Goal: Task Accomplishment & Management: Use online tool/utility

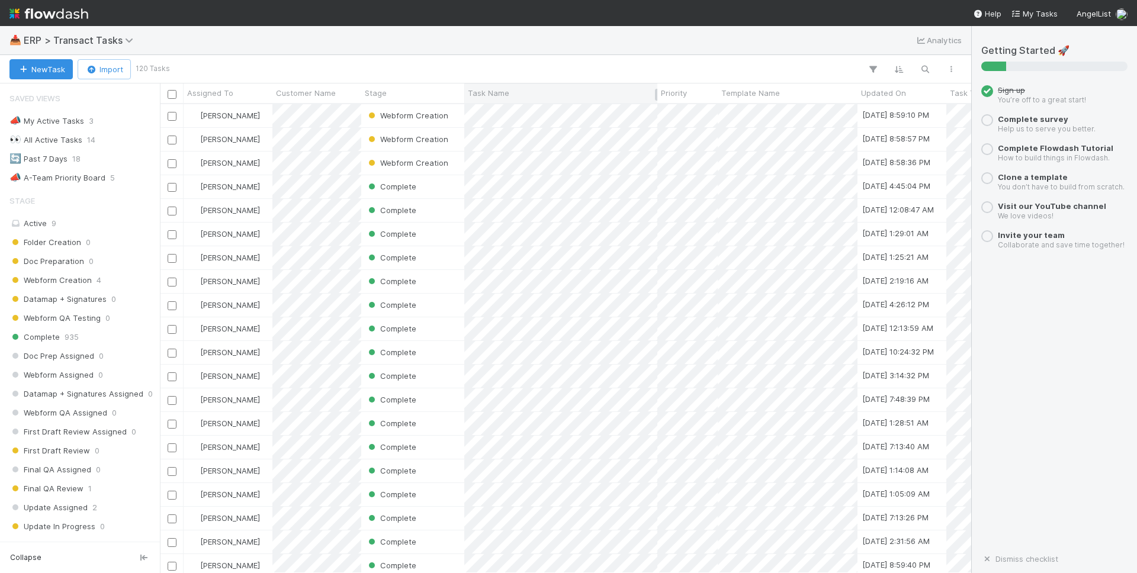
scroll to position [469, 811]
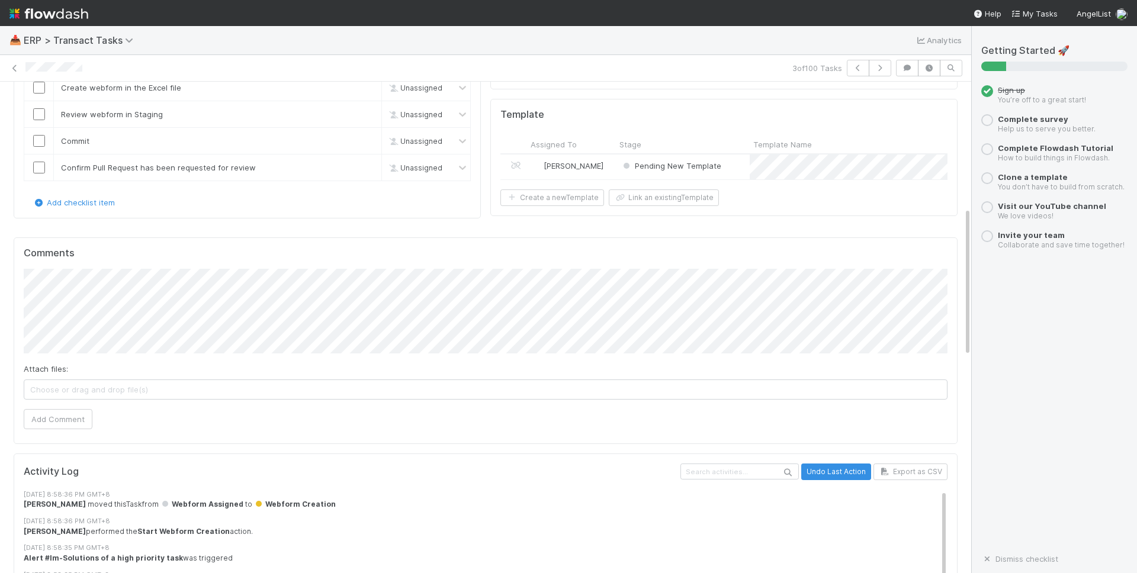
scroll to position [552, 0]
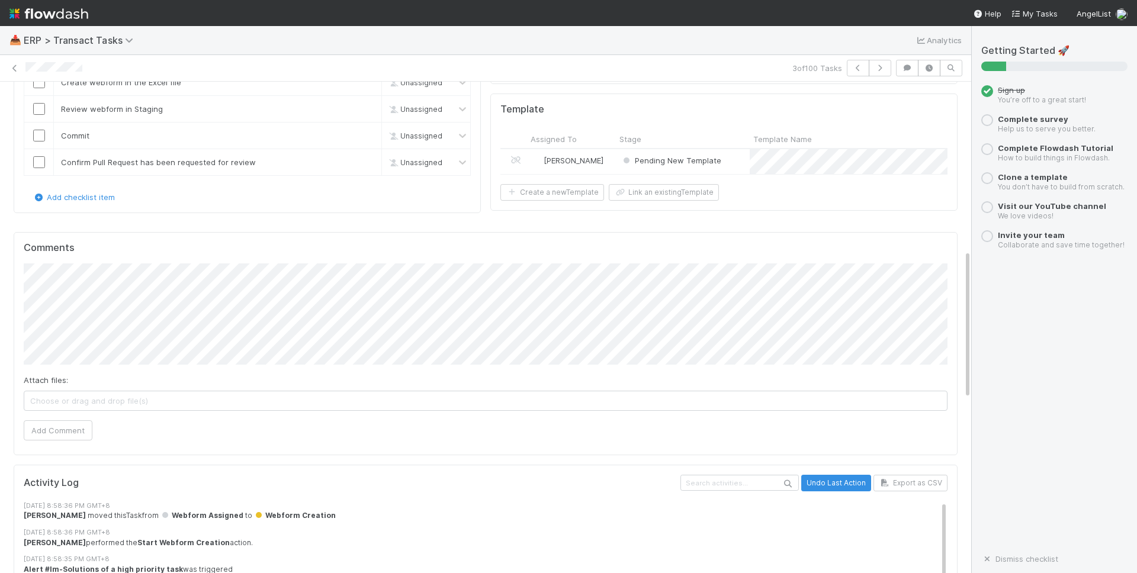
click at [65, 420] on button "Add Comment" at bounding box center [58, 430] width 69 height 20
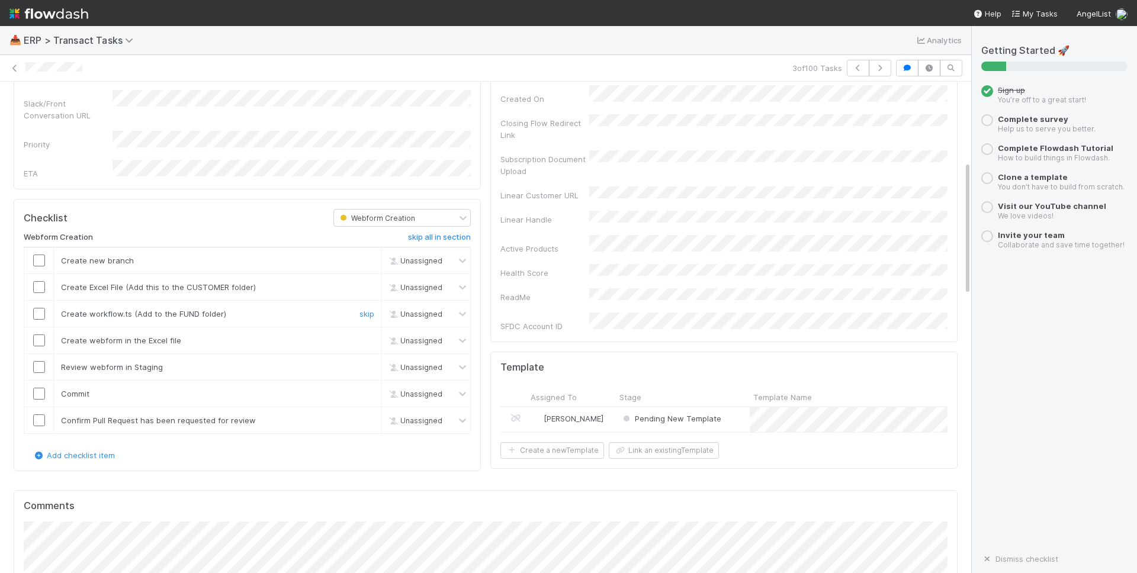
scroll to position [295, 0]
click at [14, 69] on icon at bounding box center [15, 69] width 12 height 8
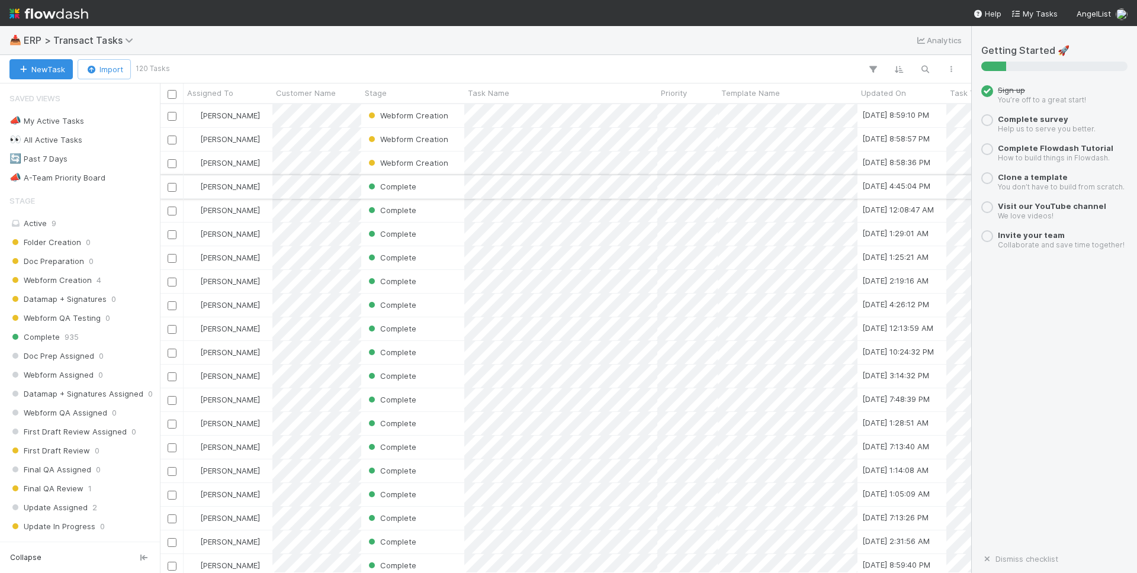
scroll to position [469, 811]
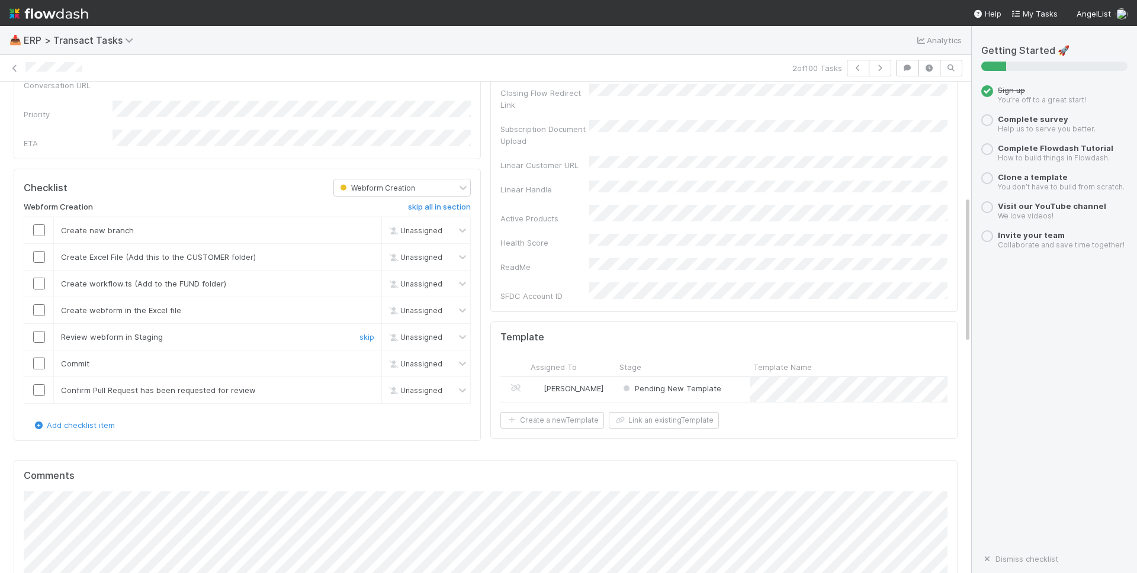
scroll to position [571, 0]
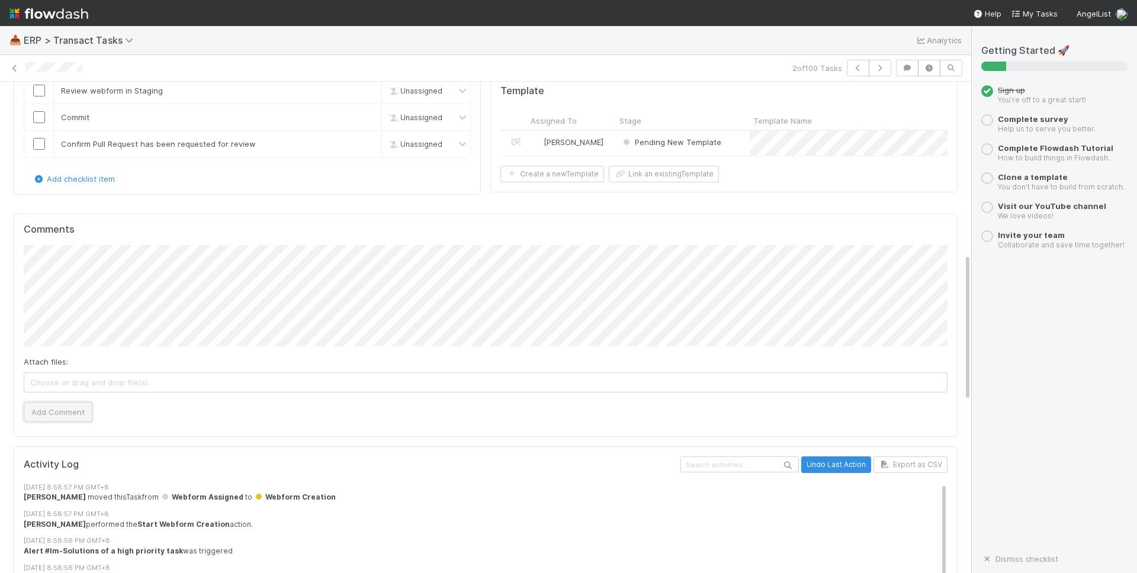
click at [76, 402] on button "Add Comment" at bounding box center [58, 412] width 69 height 20
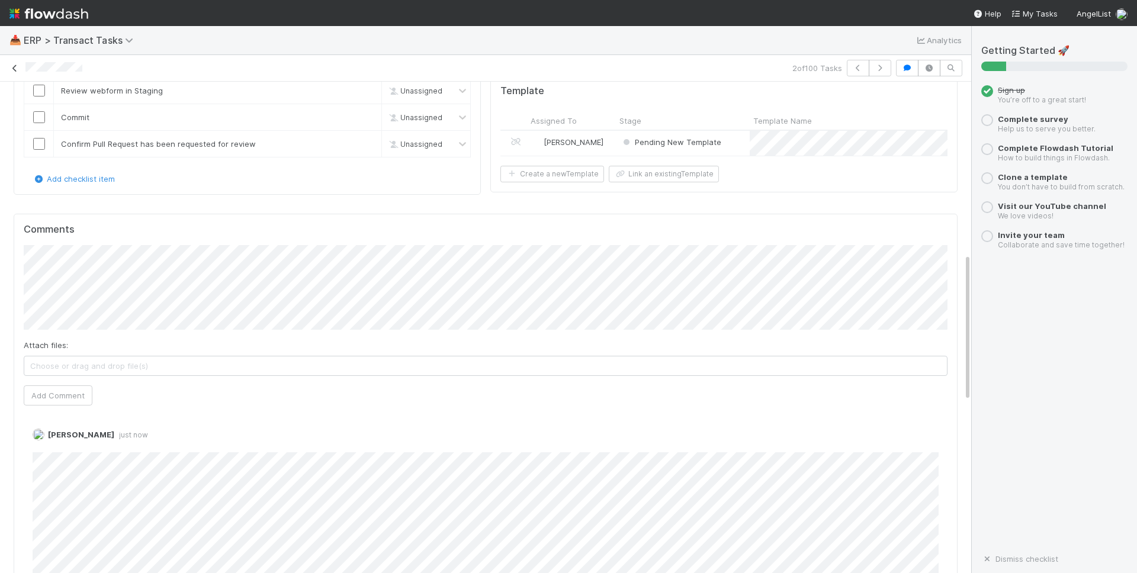
click at [13, 69] on icon at bounding box center [15, 69] width 12 height 8
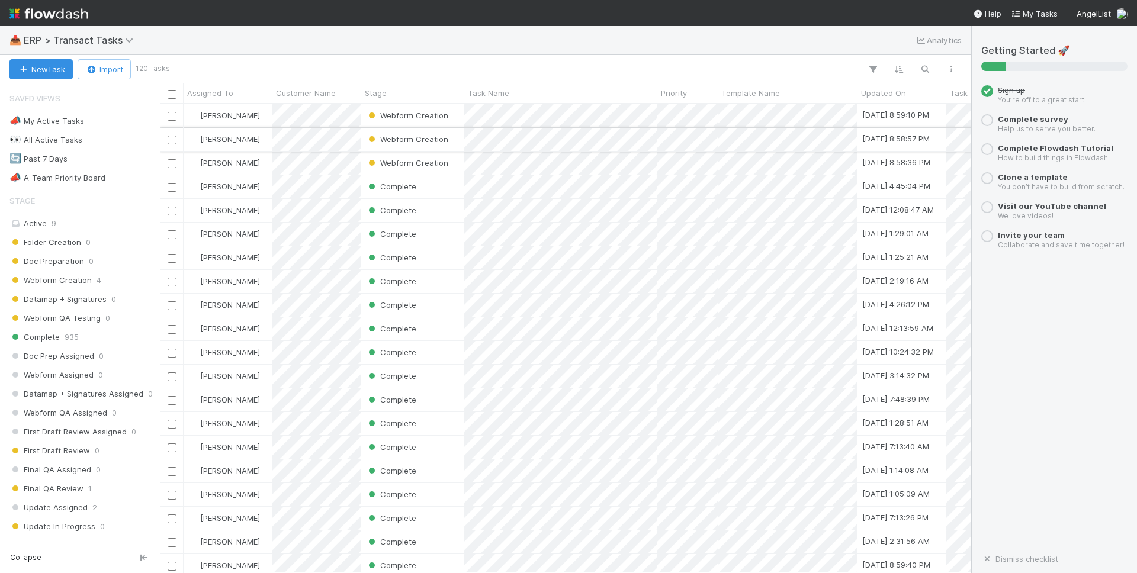
scroll to position [469, 811]
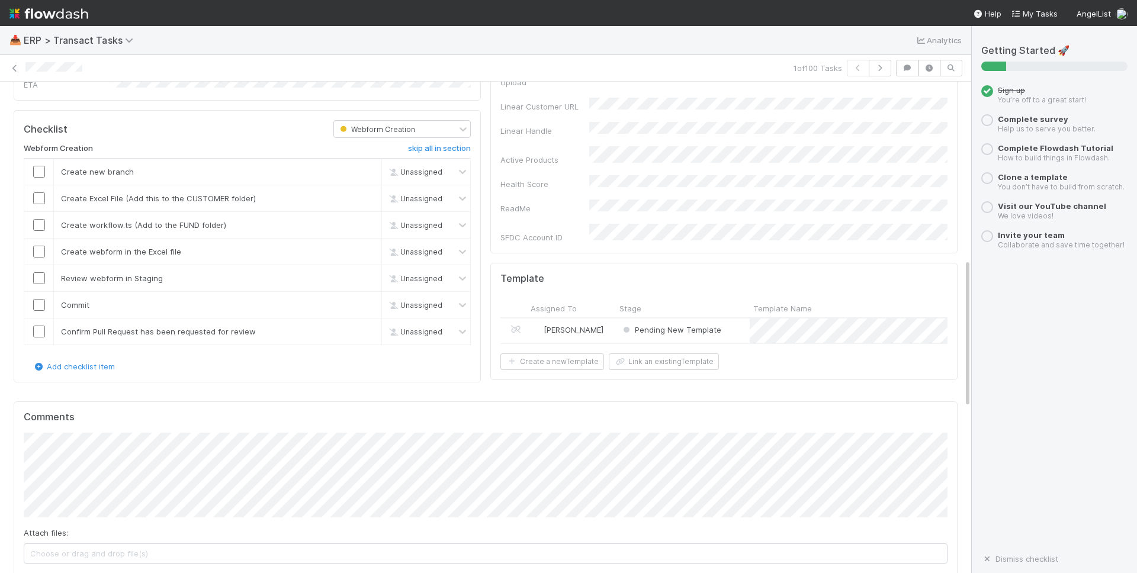
scroll to position [582, 0]
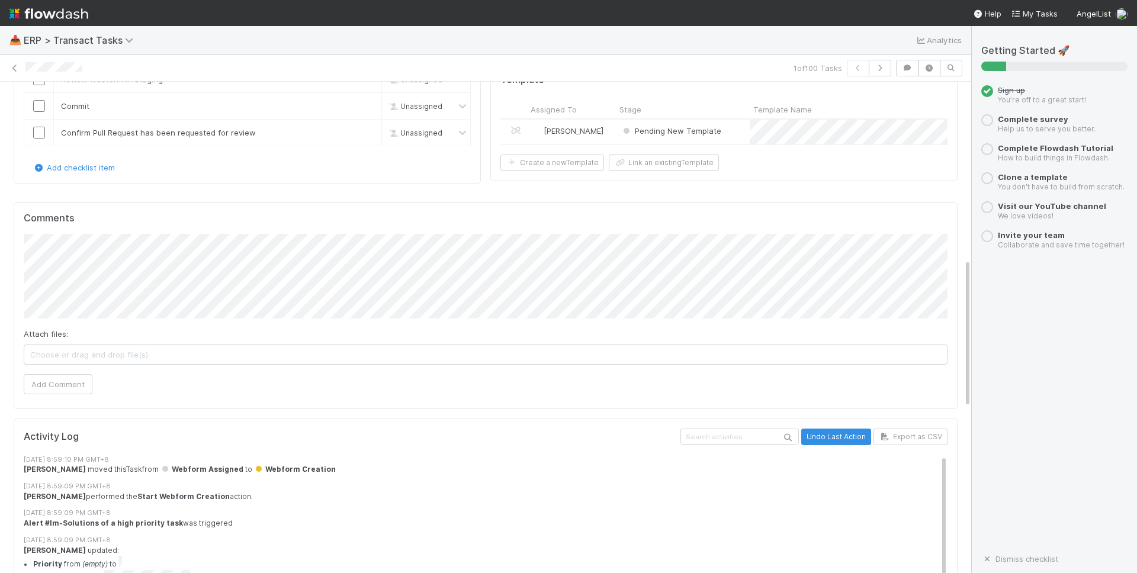
click at [0, 223] on div "Current Task Details Edit Task Name Task Type Template Name Template URL Templa…" at bounding box center [485, 372] width 971 height 1677
click at [13, 69] on icon at bounding box center [15, 69] width 12 height 8
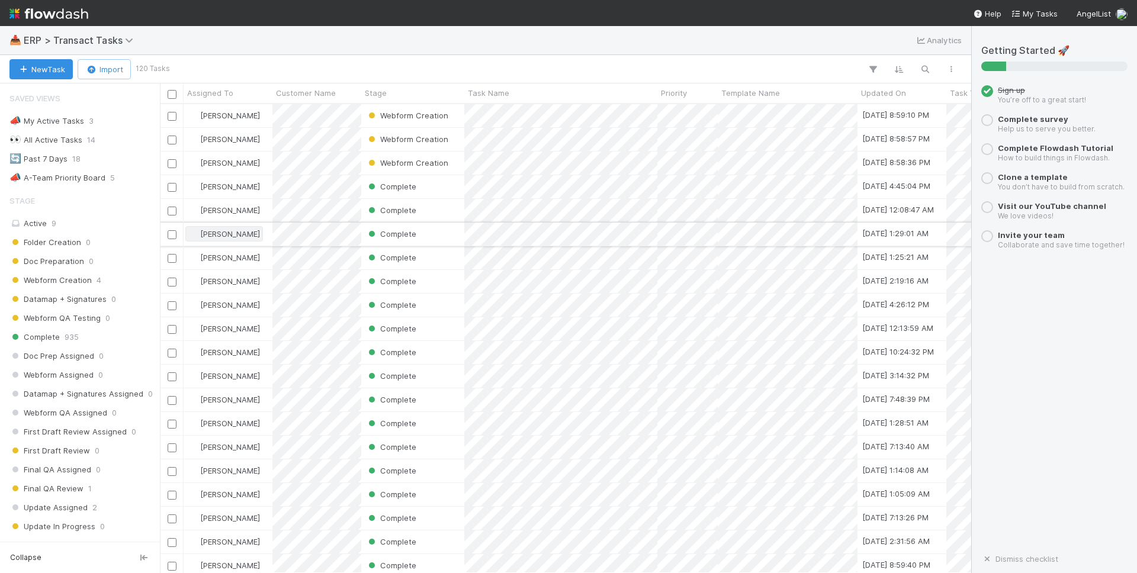
scroll to position [469, 811]
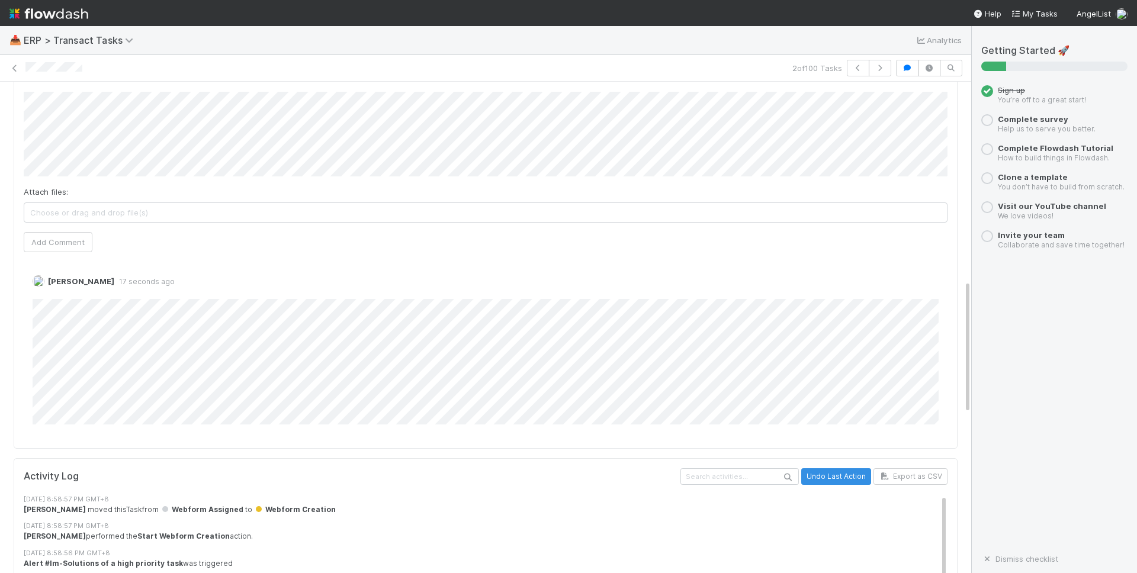
scroll to position [725, 0]
click at [14, 71] on icon at bounding box center [15, 69] width 12 height 8
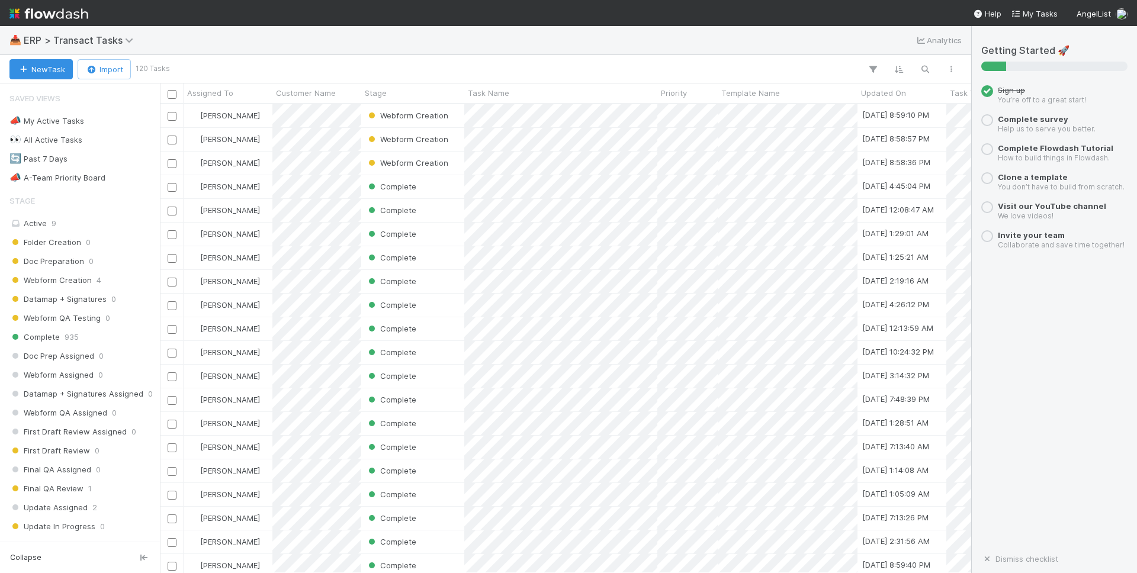
scroll to position [469, 811]
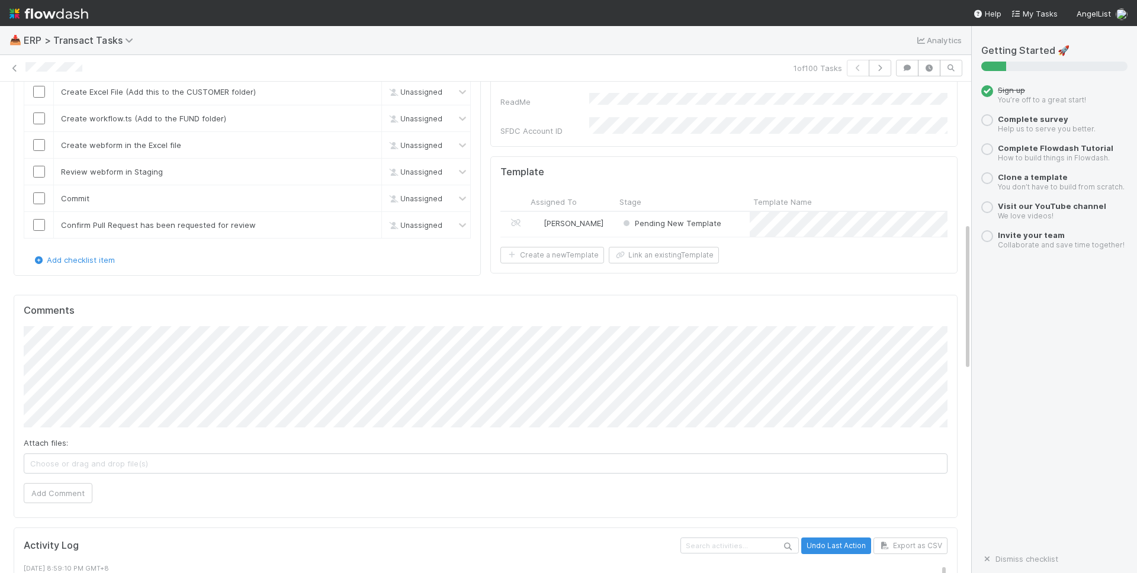
scroll to position [492, 0]
click at [82, 481] on button "Add Comment" at bounding box center [58, 491] width 69 height 20
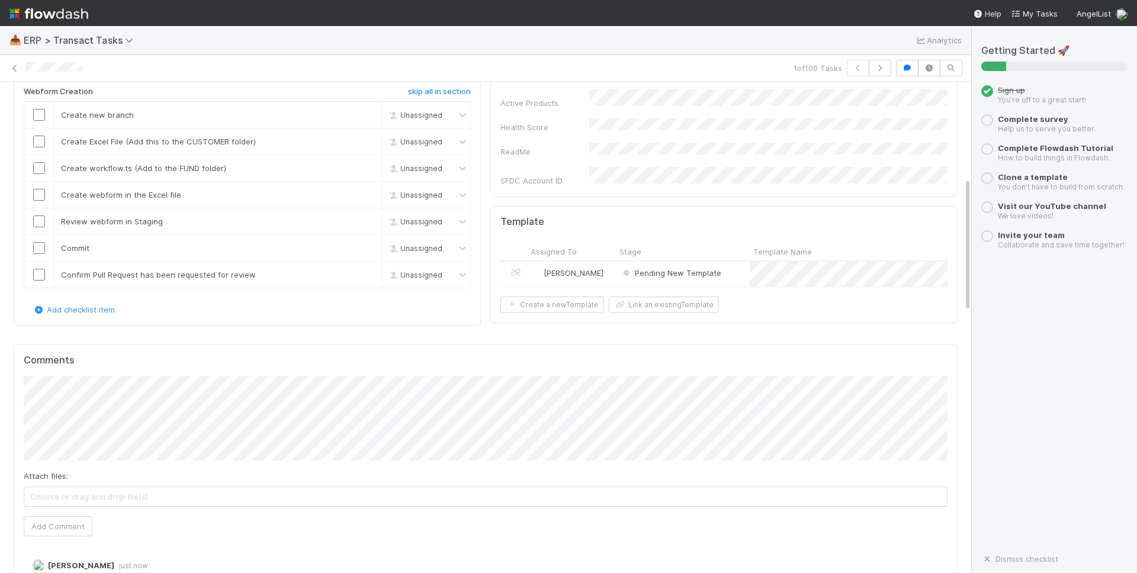
scroll to position [285, 0]
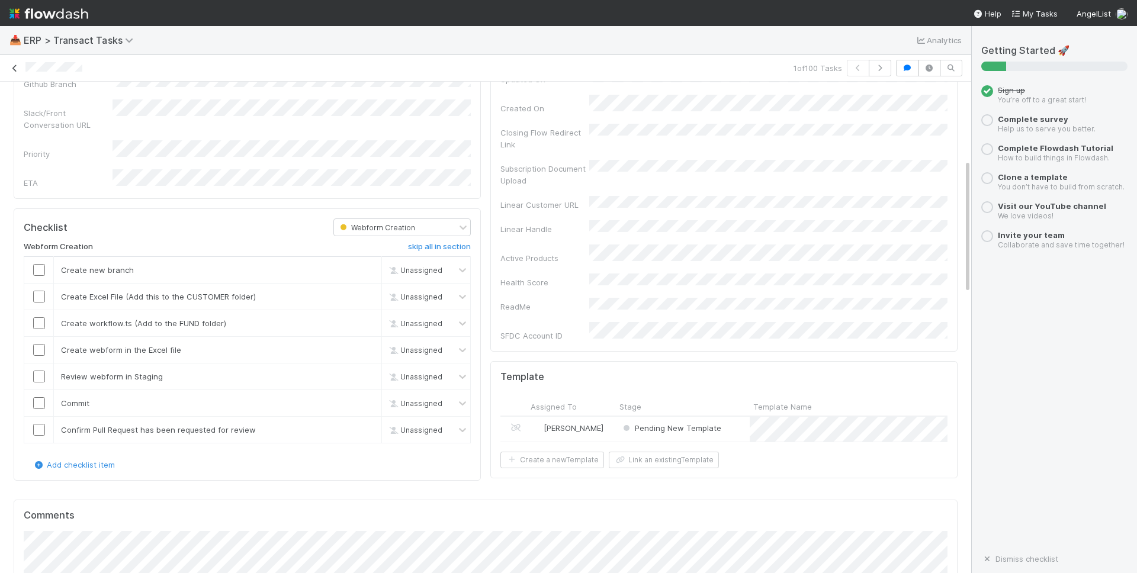
click at [14, 66] on icon at bounding box center [15, 69] width 12 height 8
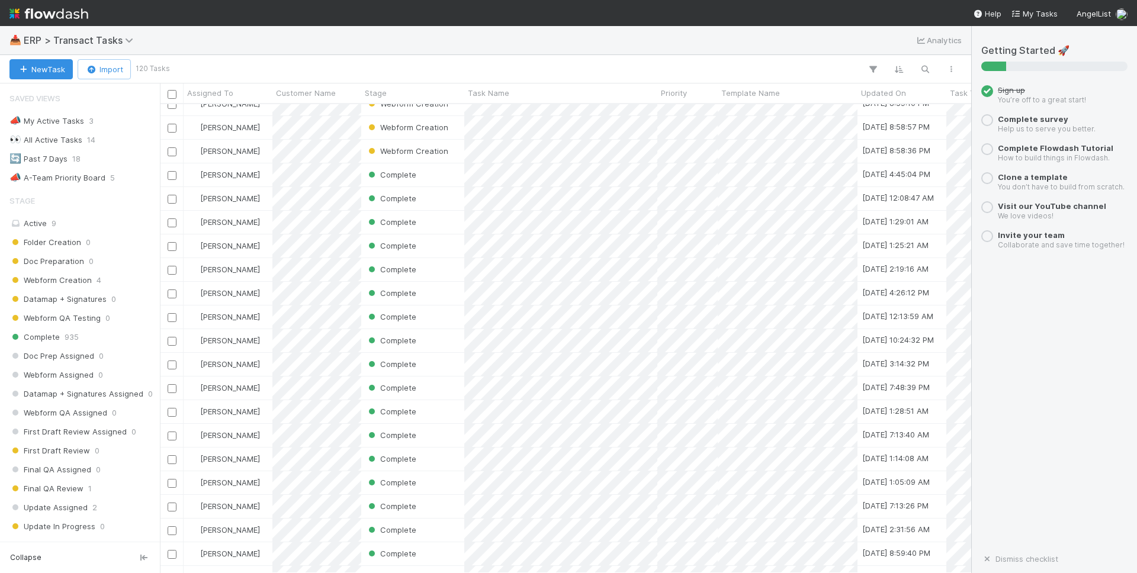
scroll to position [16, 0]
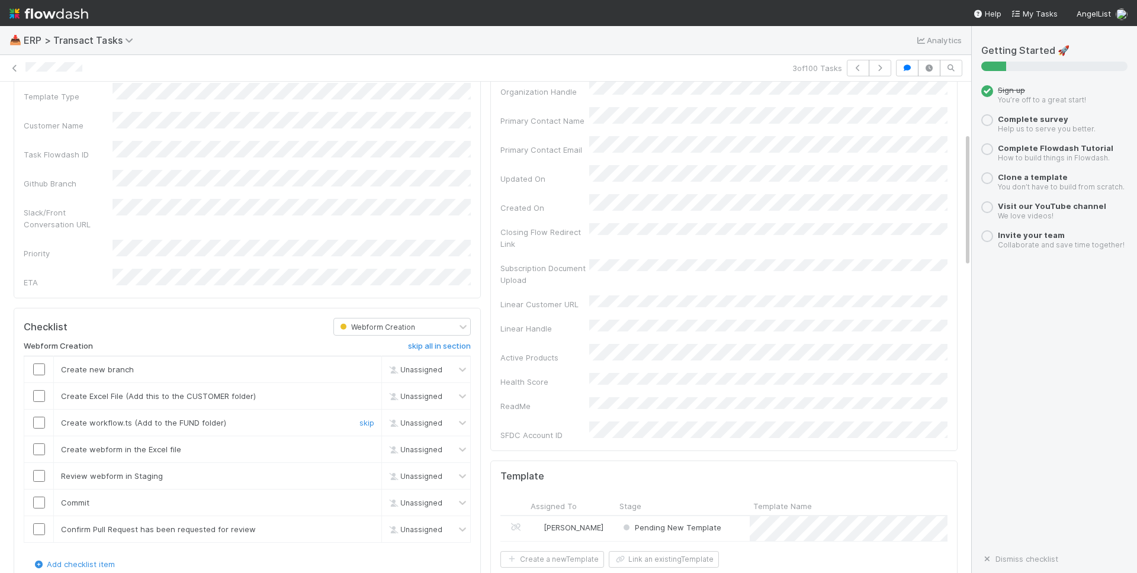
scroll to position [187, 0]
click at [39, 362] on input "checkbox" at bounding box center [39, 368] width 12 height 12
click at [435, 390] on span "Unassigned" at bounding box center [414, 394] width 56 height 9
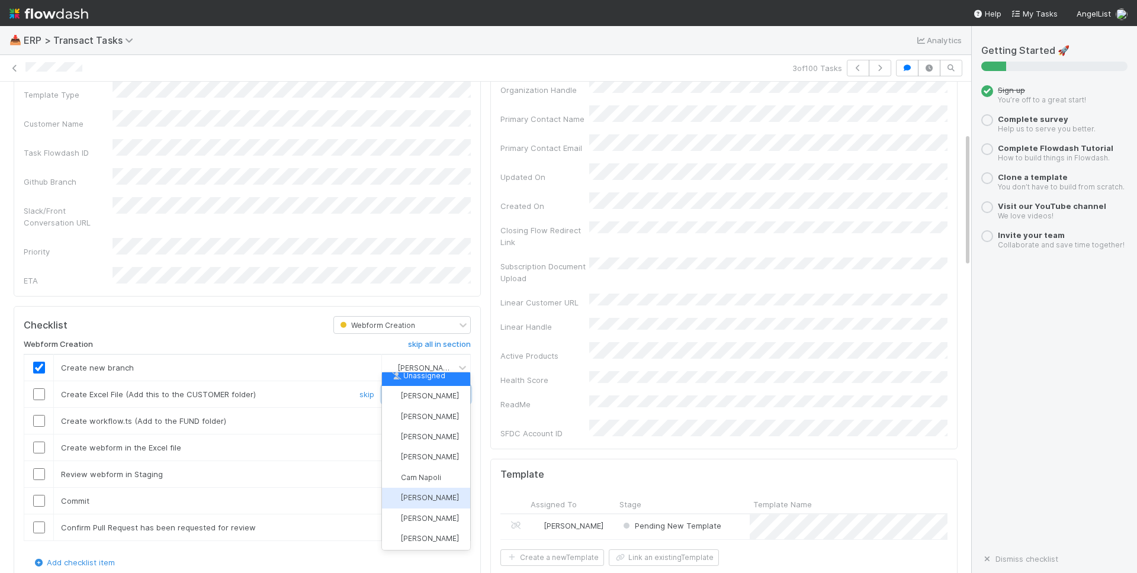
scroll to position [18, 0]
click at [439, 529] on span "[PERSON_NAME]" at bounding box center [430, 529] width 58 height 9
click at [40, 388] on input "checkbox" at bounding box center [39, 394] width 12 height 12
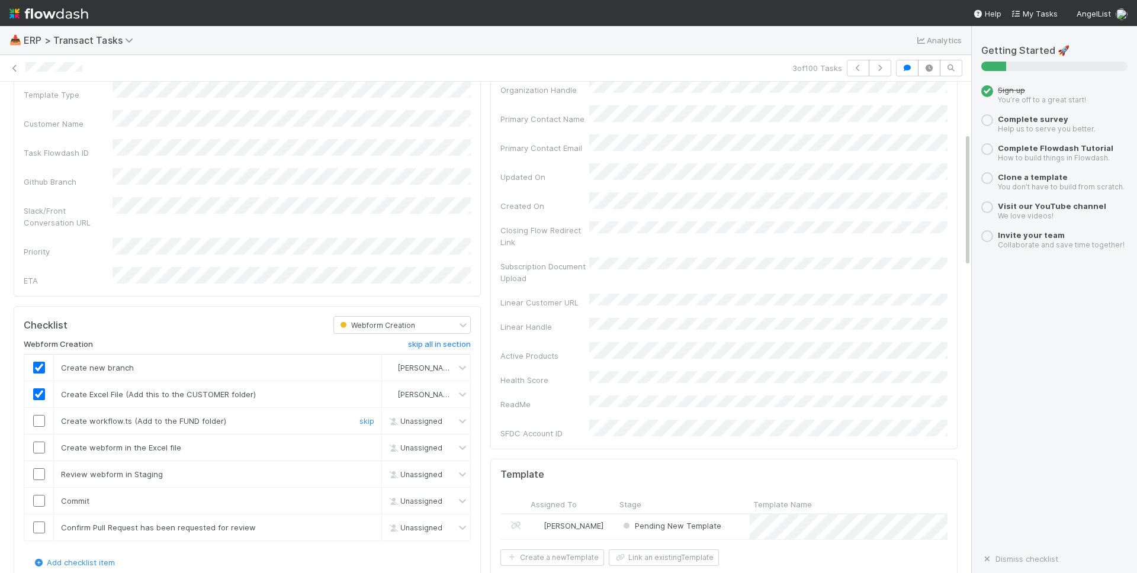
click at [429, 417] on span "Unassigned" at bounding box center [414, 421] width 56 height 9
click at [434, 522] on span "[PERSON_NAME]" at bounding box center [430, 523] width 58 height 9
click at [35, 415] on input "checkbox" at bounding box center [39, 421] width 12 height 12
click at [429, 443] on span "Unassigned" at bounding box center [414, 447] width 56 height 9
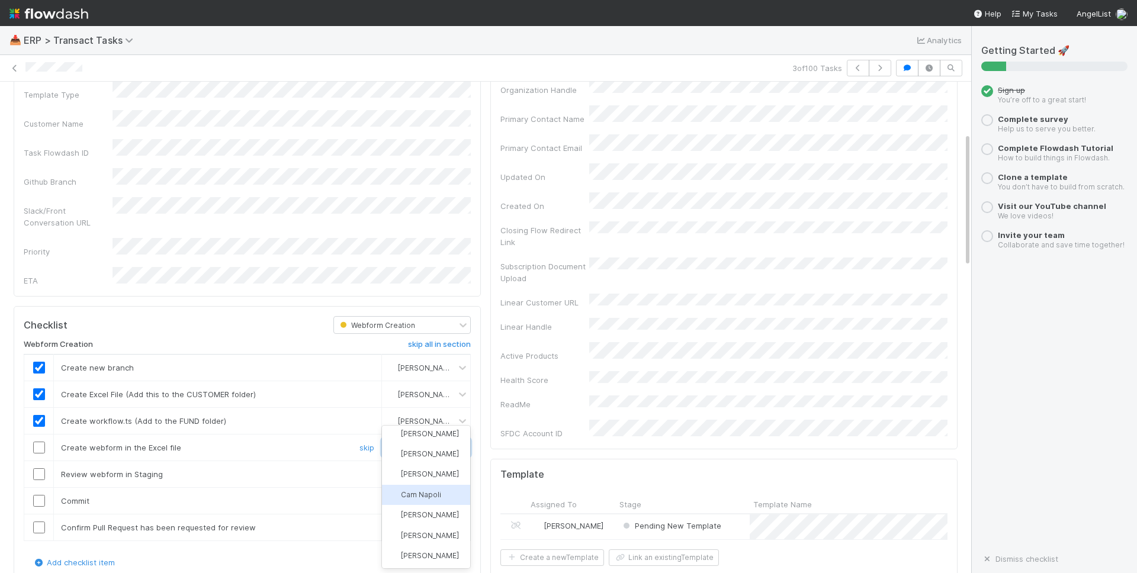
scroll to position [47, 0]
click at [433, 554] on span "[PERSON_NAME]" at bounding box center [430, 553] width 58 height 9
click at [38, 442] on input "checkbox" at bounding box center [39, 448] width 12 height 12
click at [432, 470] on span "Unassigned" at bounding box center [414, 474] width 56 height 9
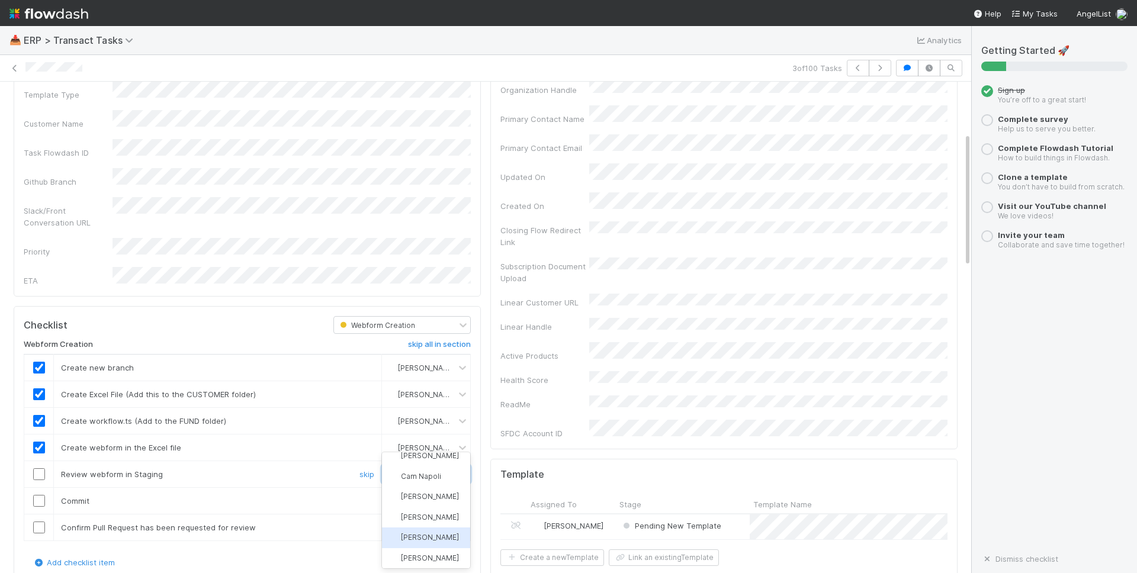
click at [434, 533] on span "[PERSON_NAME]" at bounding box center [430, 537] width 58 height 9
click at [40, 468] on input "checkbox" at bounding box center [39, 474] width 12 height 12
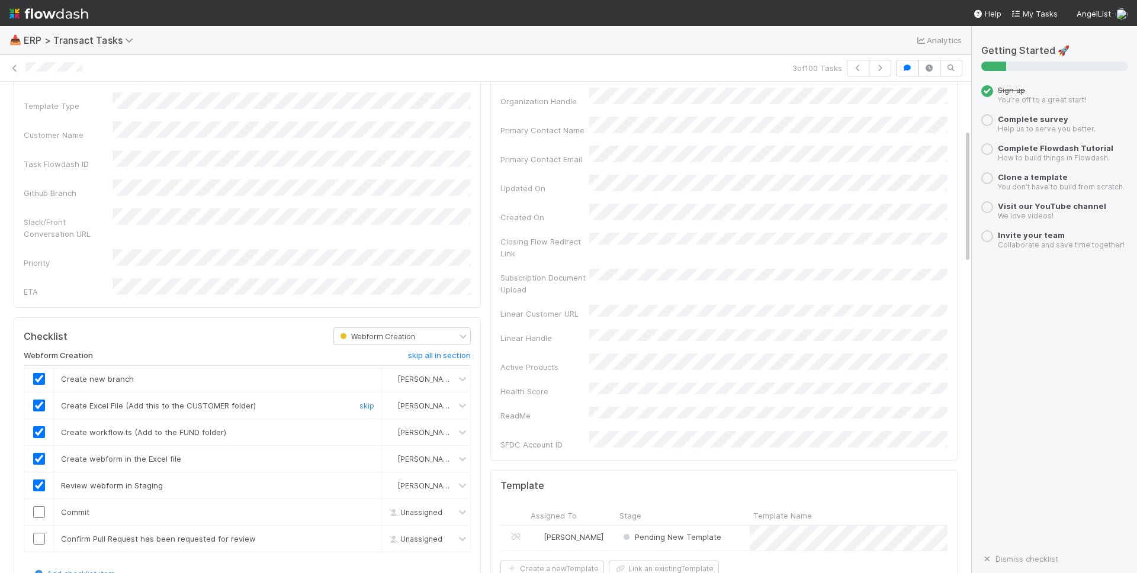
scroll to position [172, 0]
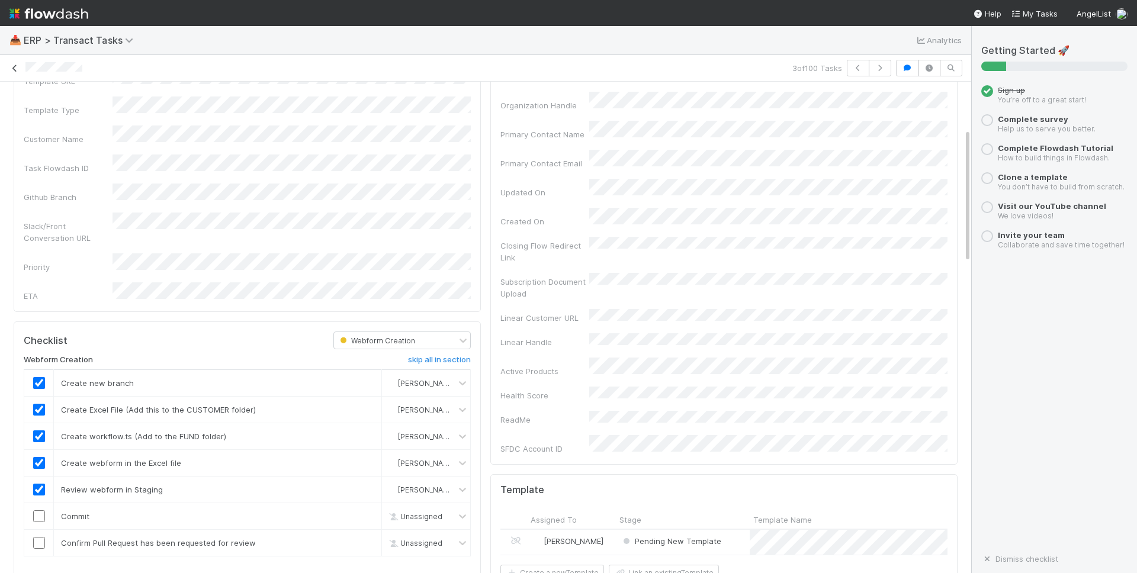
click at [14, 68] on icon at bounding box center [15, 69] width 12 height 8
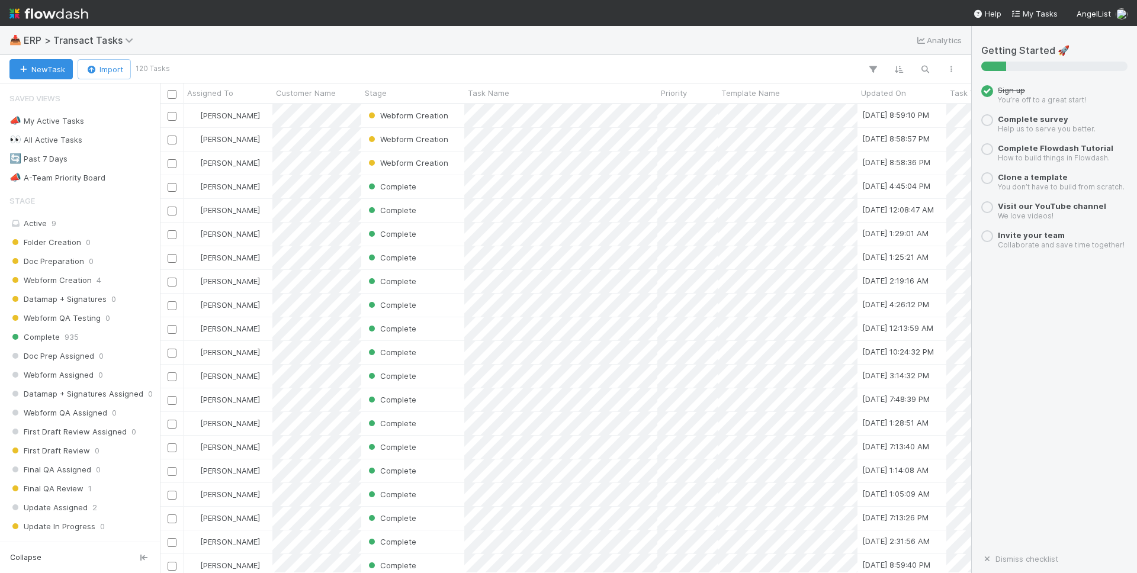
scroll to position [469, 811]
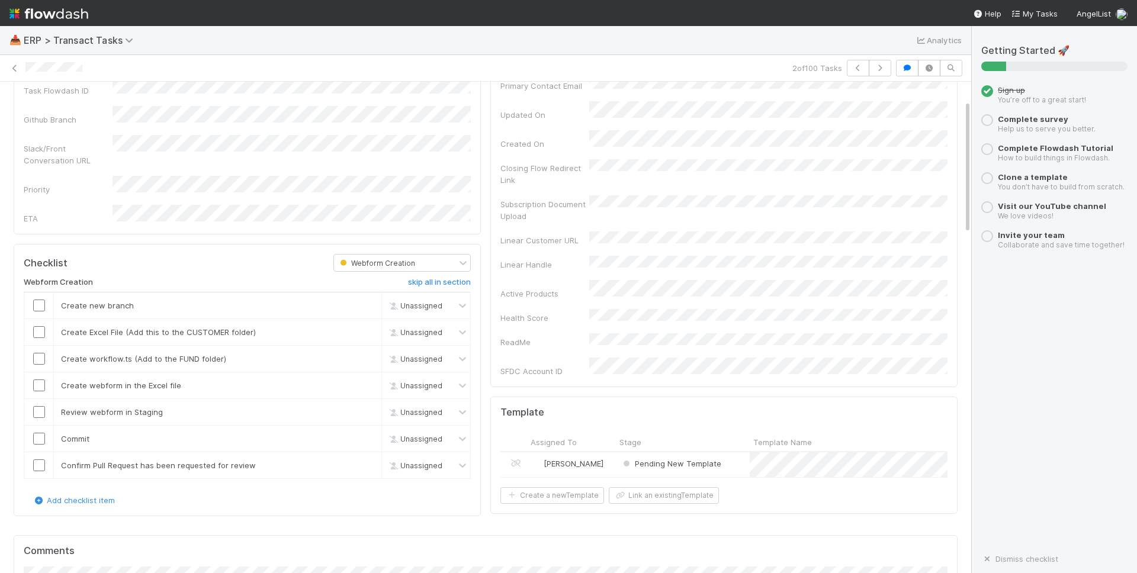
scroll to position [306, 0]
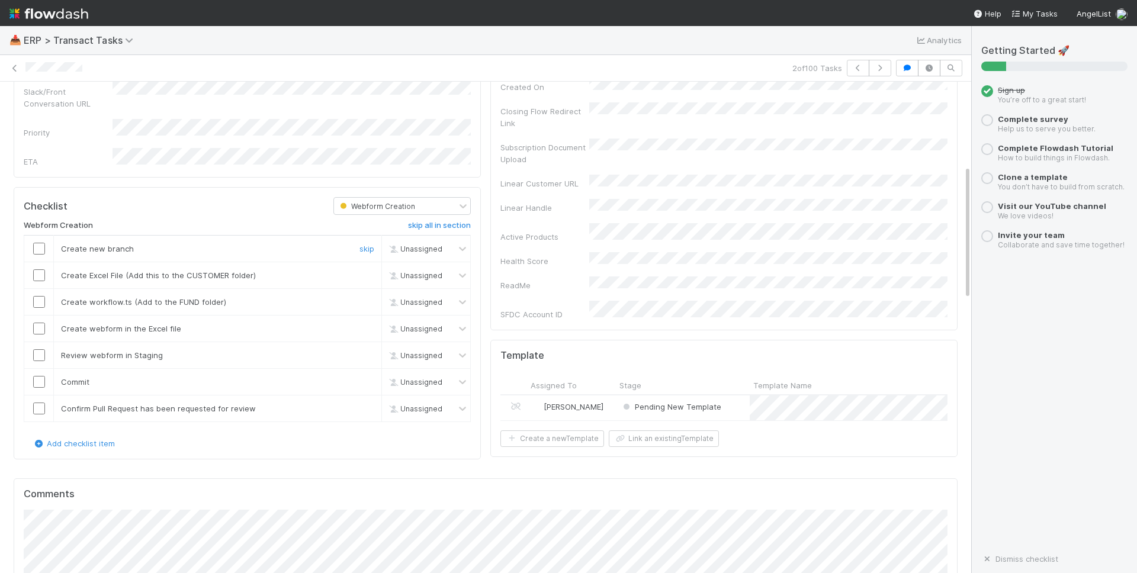
click at [42, 243] on input "checkbox" at bounding box center [39, 249] width 12 height 12
click at [434, 271] on span "Unassigned" at bounding box center [414, 275] width 56 height 9
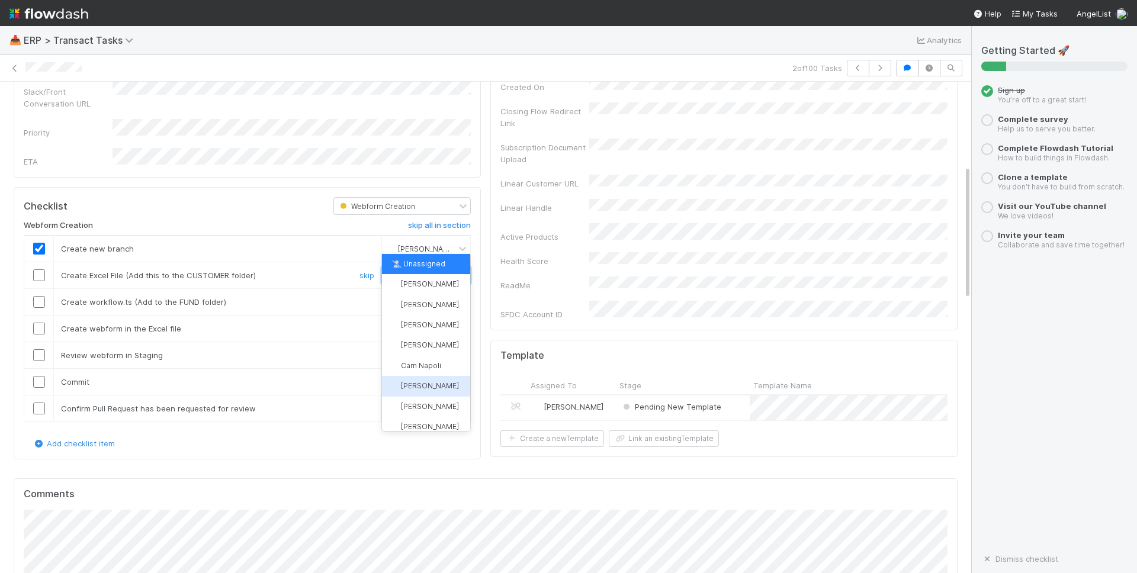
scroll to position [2, 0]
click at [437, 422] on span "[PERSON_NAME]" at bounding box center [430, 426] width 58 height 9
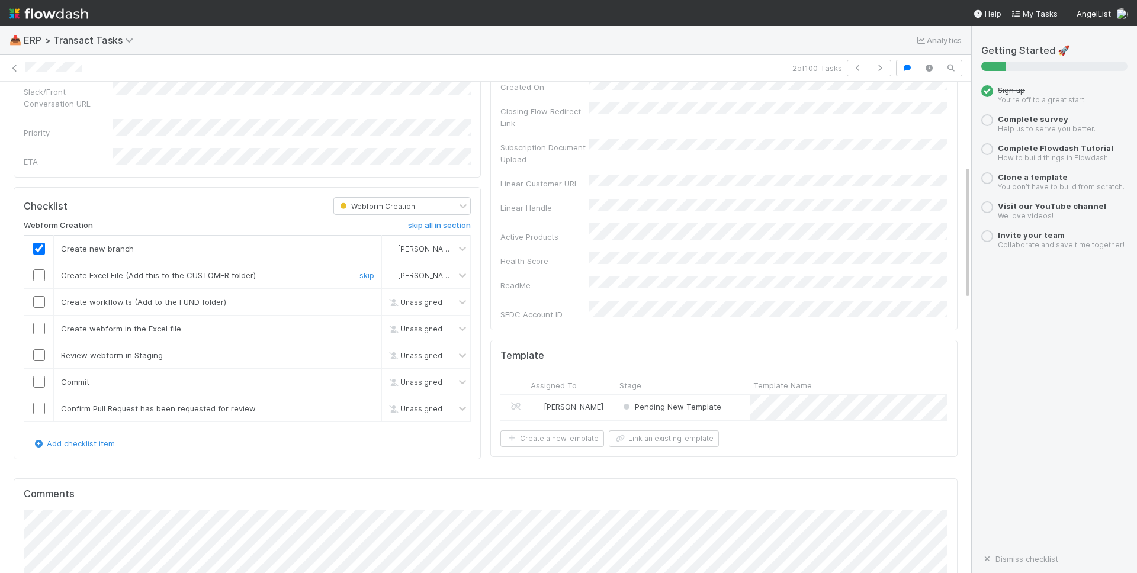
click at [40, 269] on input "checkbox" at bounding box center [39, 275] width 12 height 12
click at [430, 296] on div "Unassigned" at bounding box center [414, 302] width 59 height 13
click at [433, 449] on span "[PERSON_NAME]" at bounding box center [430, 452] width 58 height 9
click at [40, 296] on input "checkbox" at bounding box center [39, 302] width 12 height 12
click at [421, 324] on span "Unassigned" at bounding box center [414, 328] width 56 height 9
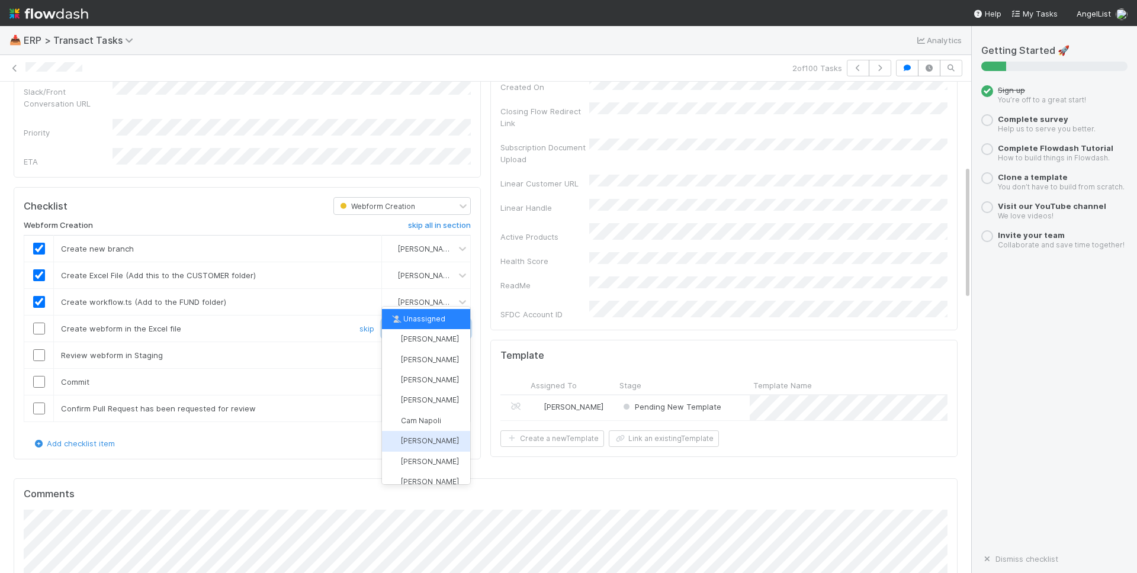
scroll to position [21, 0]
click at [424, 453] on div "[PERSON_NAME]" at bounding box center [426, 461] width 88 height 20
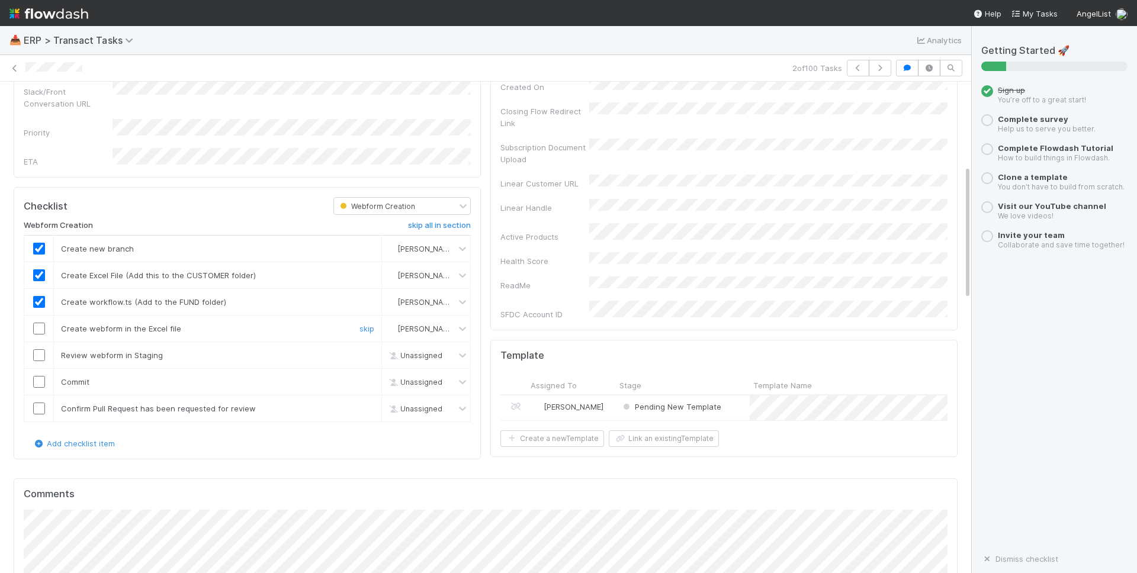
click at [40, 323] on input "checkbox" at bounding box center [39, 329] width 12 height 12
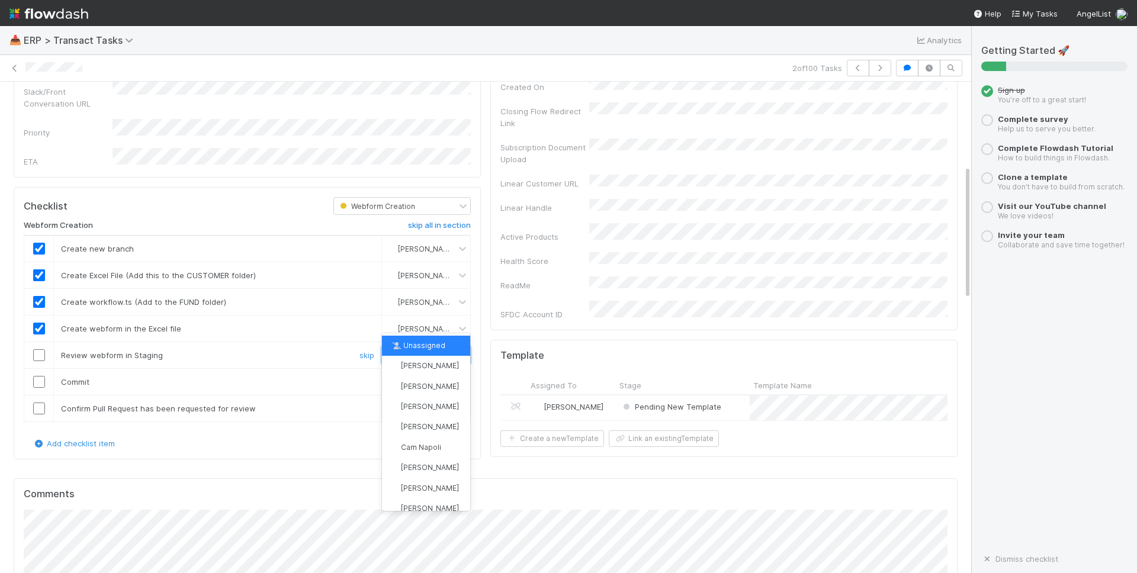
click at [422, 351] on span "Unassigned" at bounding box center [414, 355] width 56 height 9
click at [430, 506] on span "[PERSON_NAME]" at bounding box center [430, 508] width 58 height 9
click at [36, 349] on input "checkbox" at bounding box center [39, 355] width 12 height 12
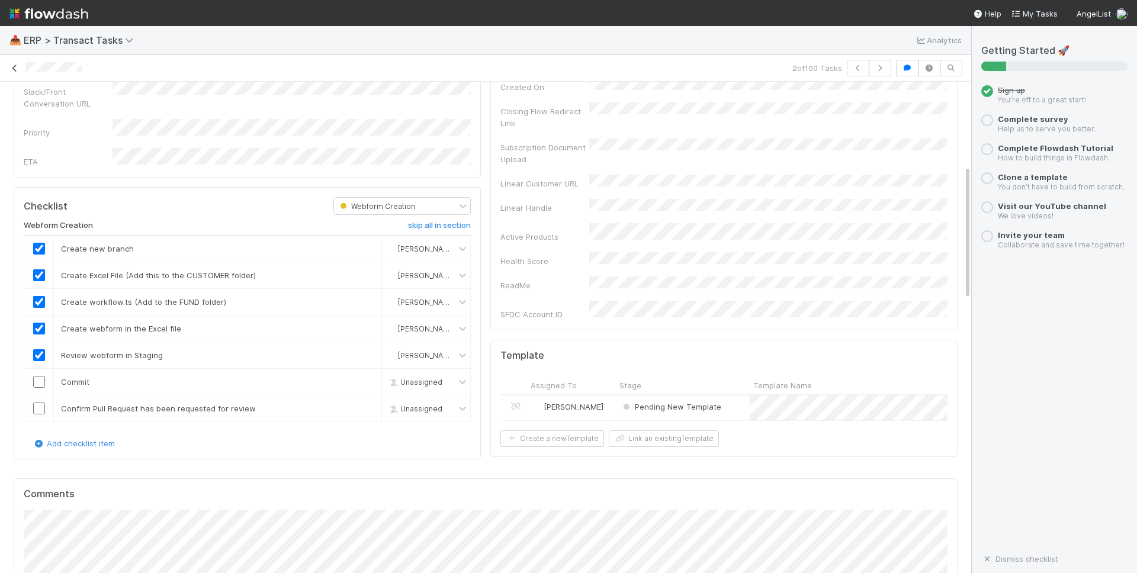
click at [15, 69] on icon at bounding box center [15, 69] width 12 height 8
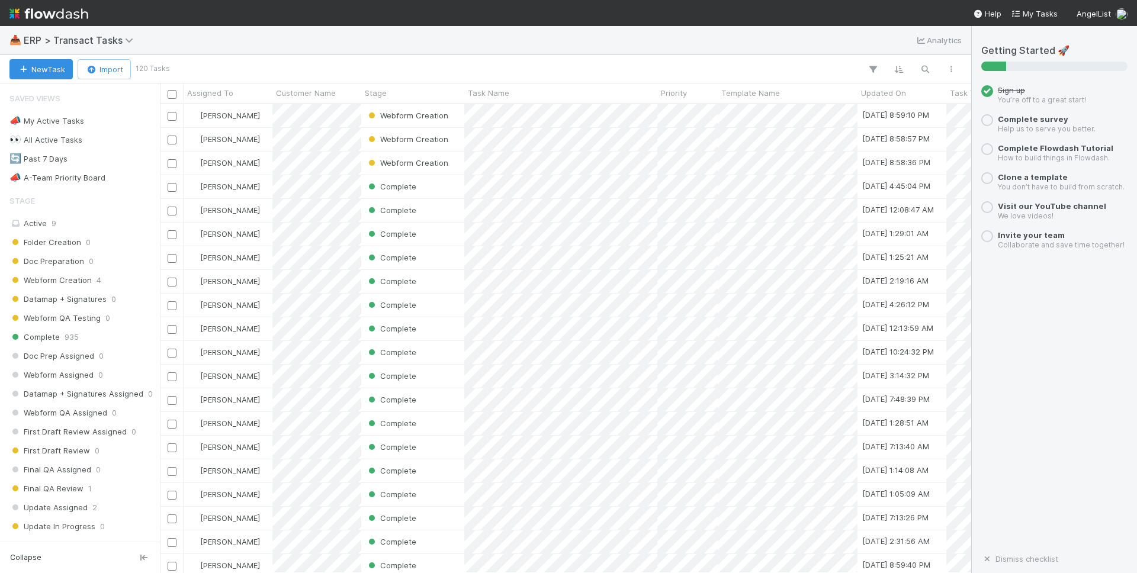
scroll to position [469, 811]
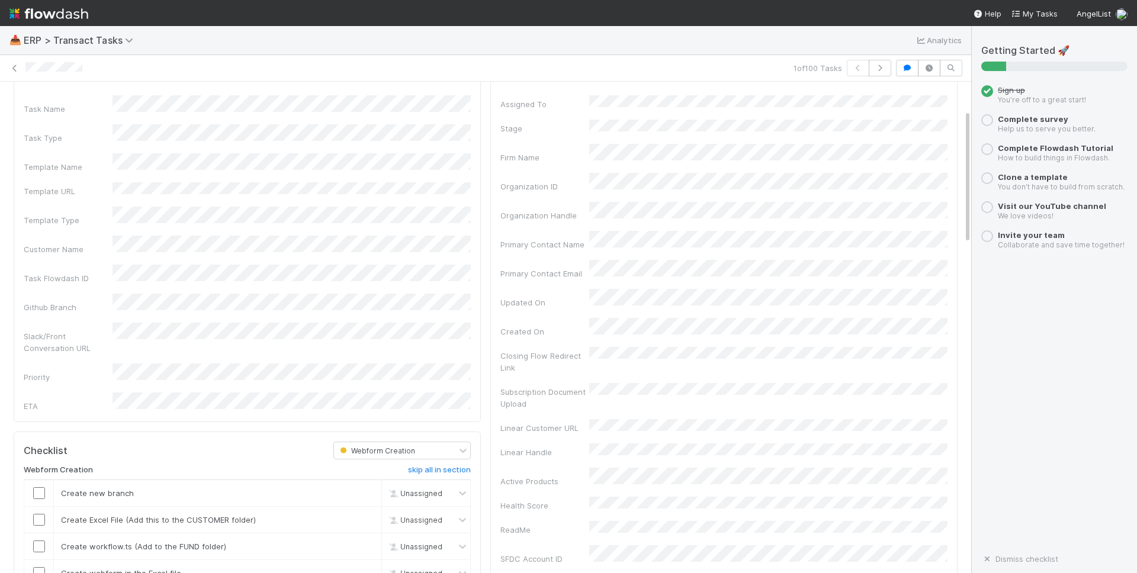
scroll to position [102, 0]
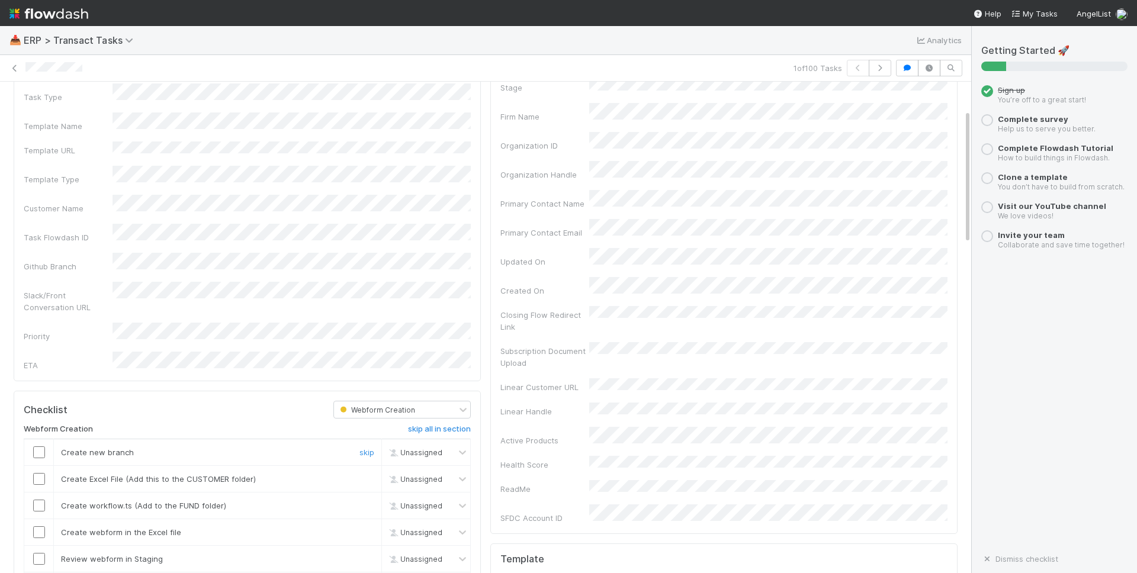
click at [42, 446] on input "checkbox" at bounding box center [39, 452] width 12 height 12
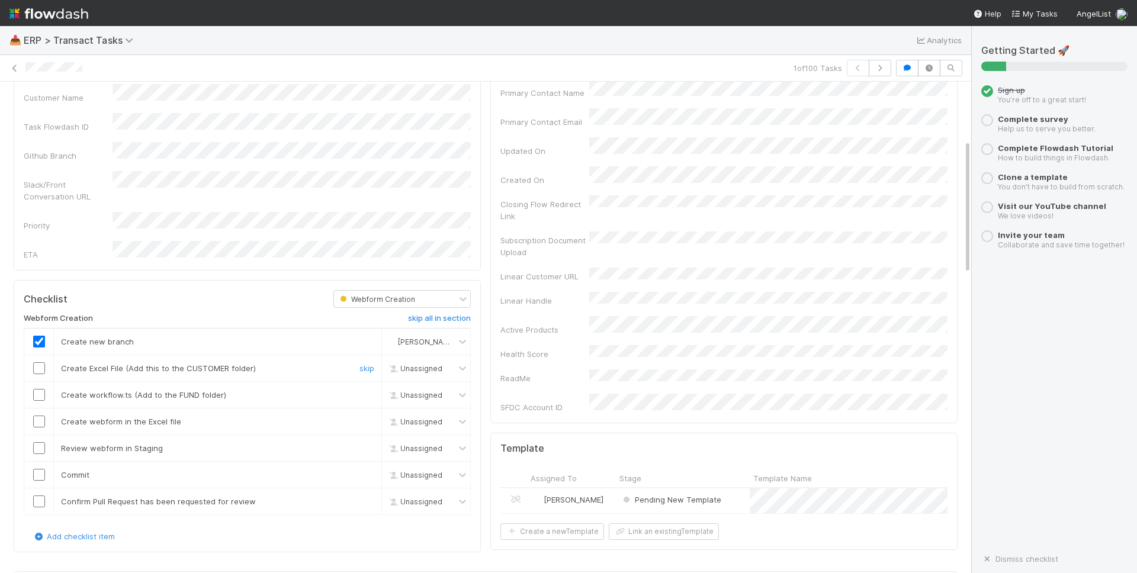
click at [413, 364] on span "Unassigned" at bounding box center [414, 368] width 56 height 9
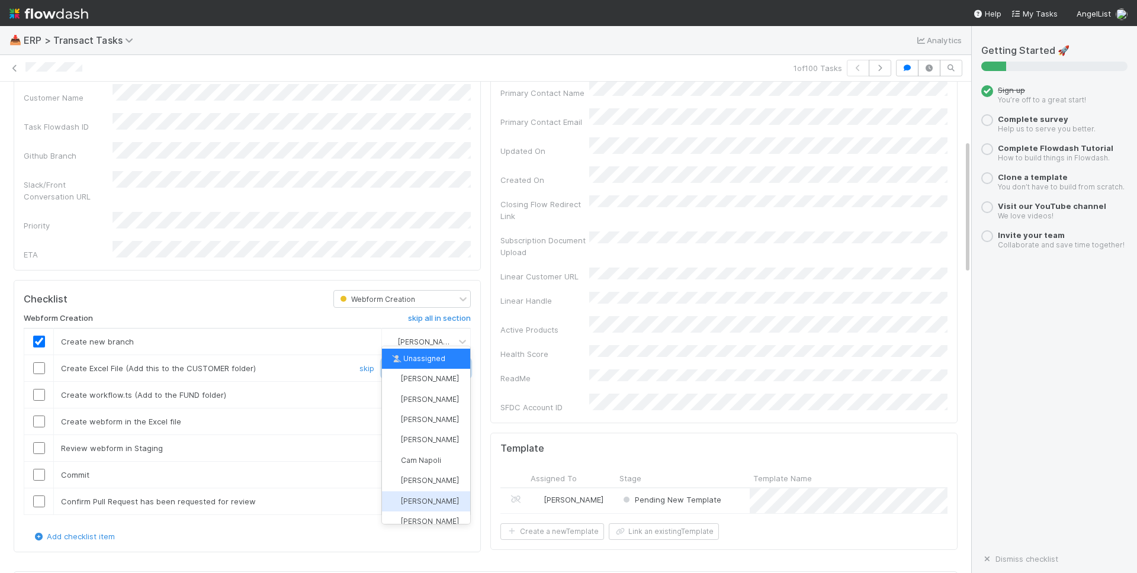
scroll to position [18, 0]
click at [432, 503] on span "[PERSON_NAME]" at bounding box center [430, 503] width 58 height 9
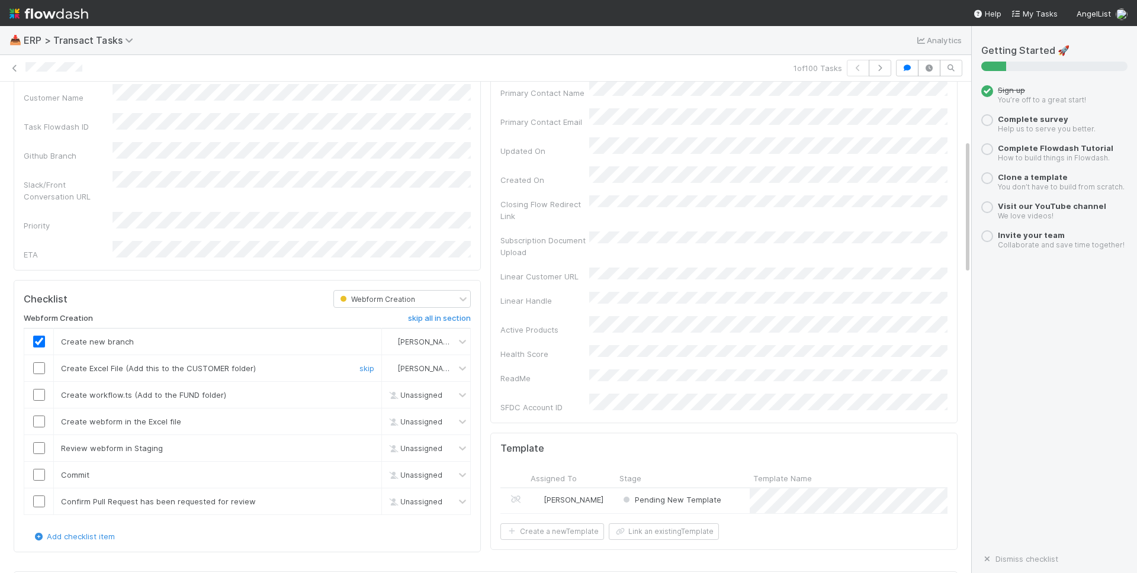
click at [38, 362] on input "checkbox" at bounding box center [39, 368] width 12 height 12
click at [439, 391] on span "Unassigned" at bounding box center [414, 395] width 56 height 9
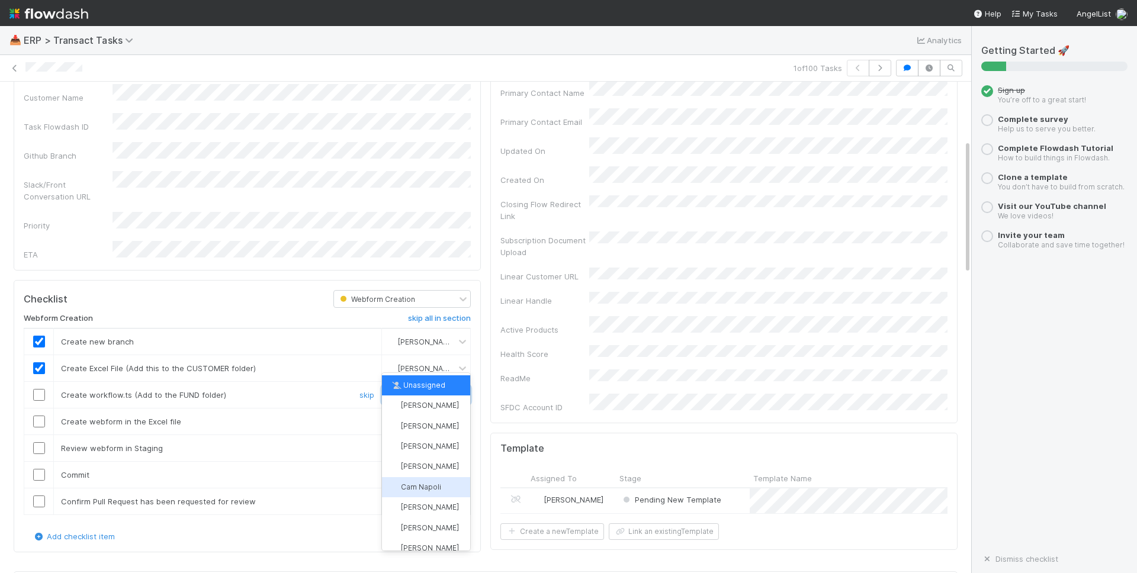
scroll to position [25, 0]
click at [435, 515] on div "[PERSON_NAME]" at bounding box center [426, 523] width 88 height 20
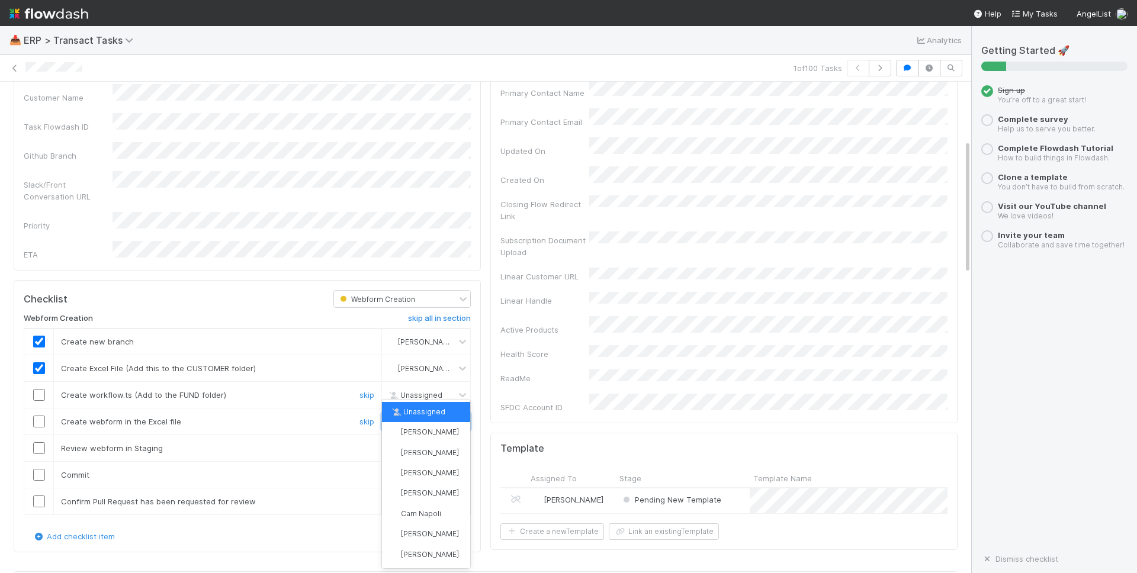
click at [432, 416] on div "Unassigned" at bounding box center [414, 422] width 59 height 13
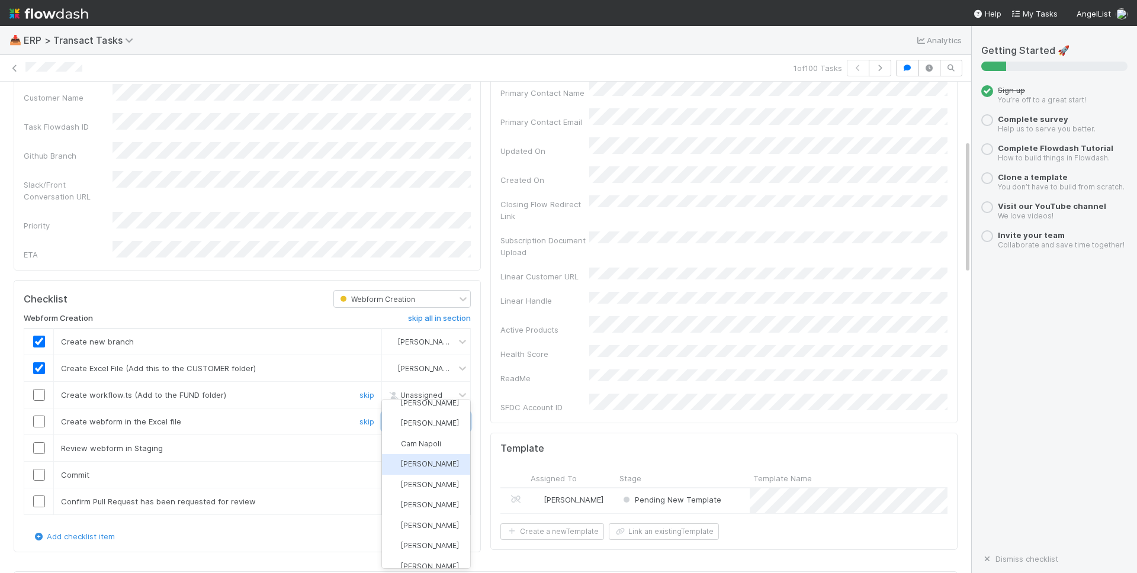
scroll to position [72, 0]
click at [431, 507] on div "[PERSON_NAME]" at bounding box center [426, 503] width 88 height 20
click at [445, 387] on div "Unassigned" at bounding box center [419, 395] width 73 height 17
click at [432, 544] on span "[PERSON_NAME]" at bounding box center [430, 548] width 58 height 9
click at [436, 444] on span "Unassigned" at bounding box center [414, 448] width 56 height 9
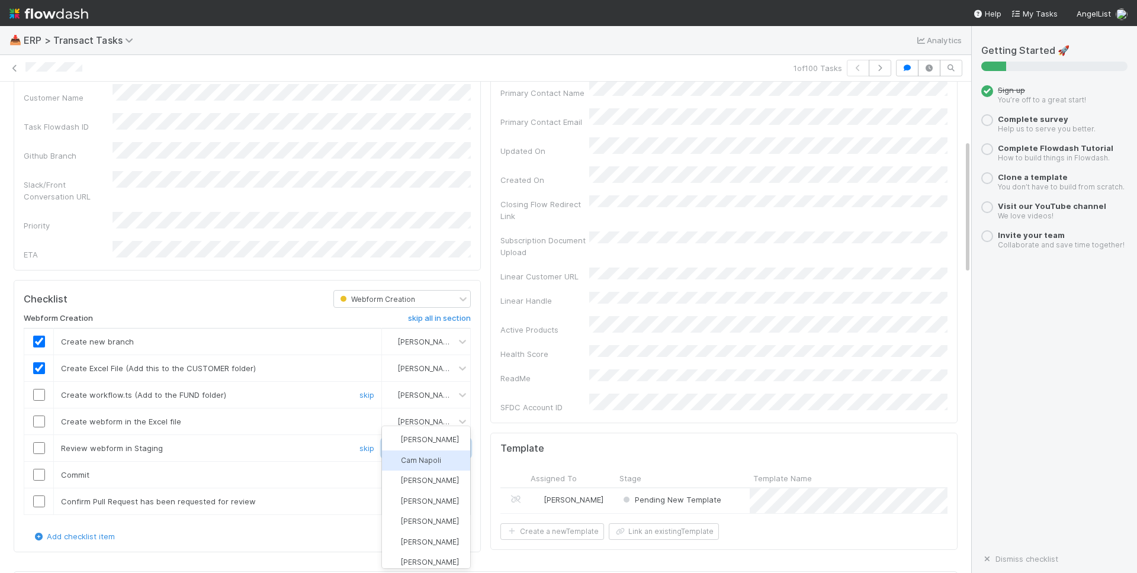
scroll to position [83, 0]
click at [425, 523] on div "[PERSON_NAME]" at bounding box center [426, 519] width 88 height 20
click at [39, 389] on input "checkbox" at bounding box center [39, 395] width 12 height 12
click at [37, 416] on input "checkbox" at bounding box center [39, 422] width 12 height 12
click at [40, 442] on input "checkbox" at bounding box center [39, 448] width 12 height 12
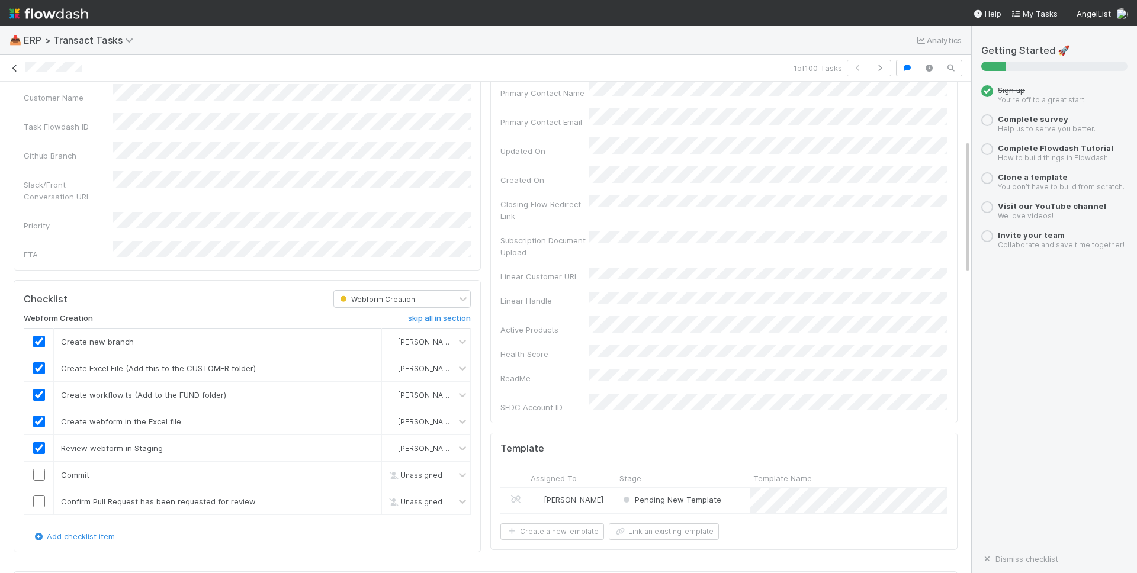
click at [16, 72] on link at bounding box center [15, 68] width 12 height 12
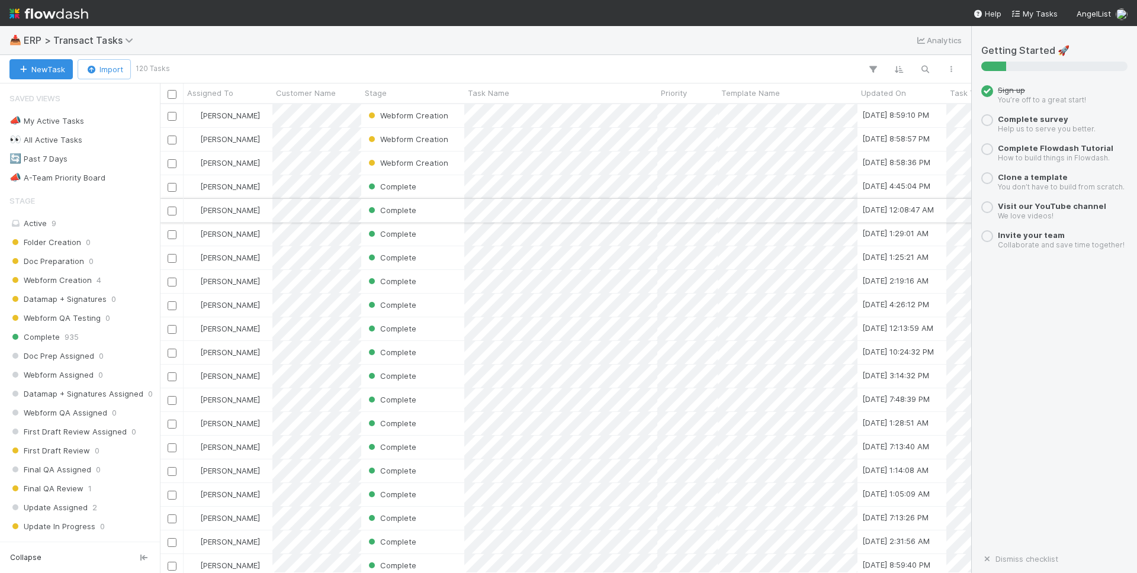
scroll to position [469, 811]
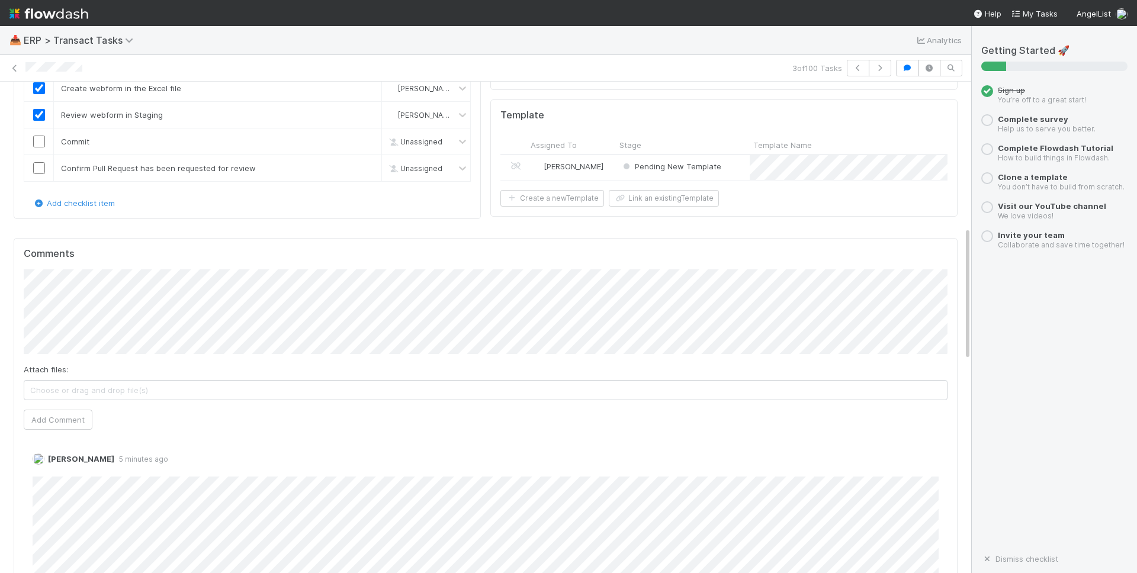
scroll to position [282, 0]
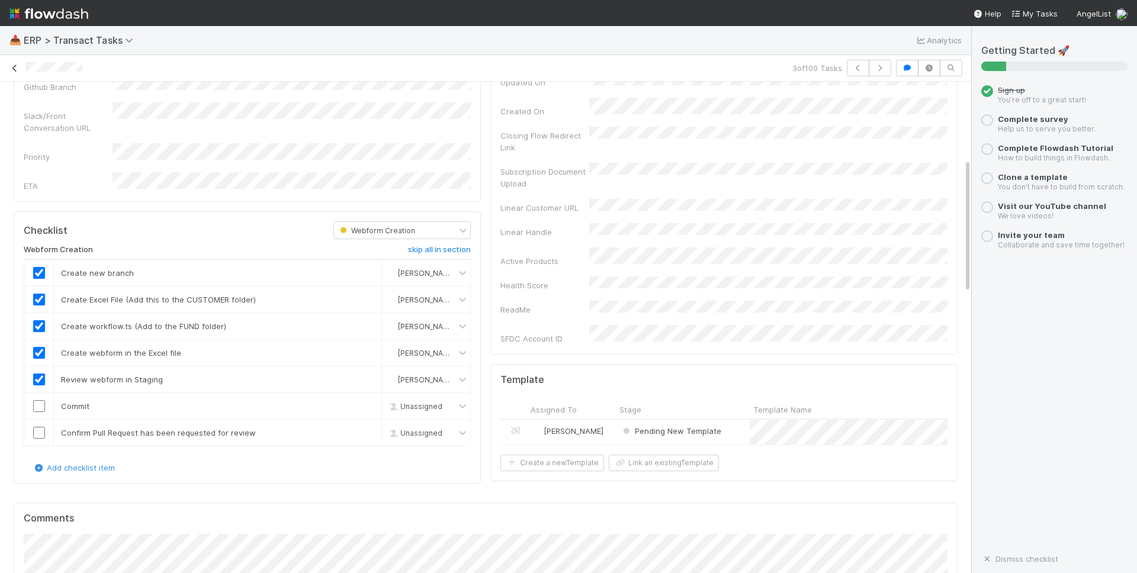
click at [14, 66] on icon at bounding box center [15, 69] width 12 height 8
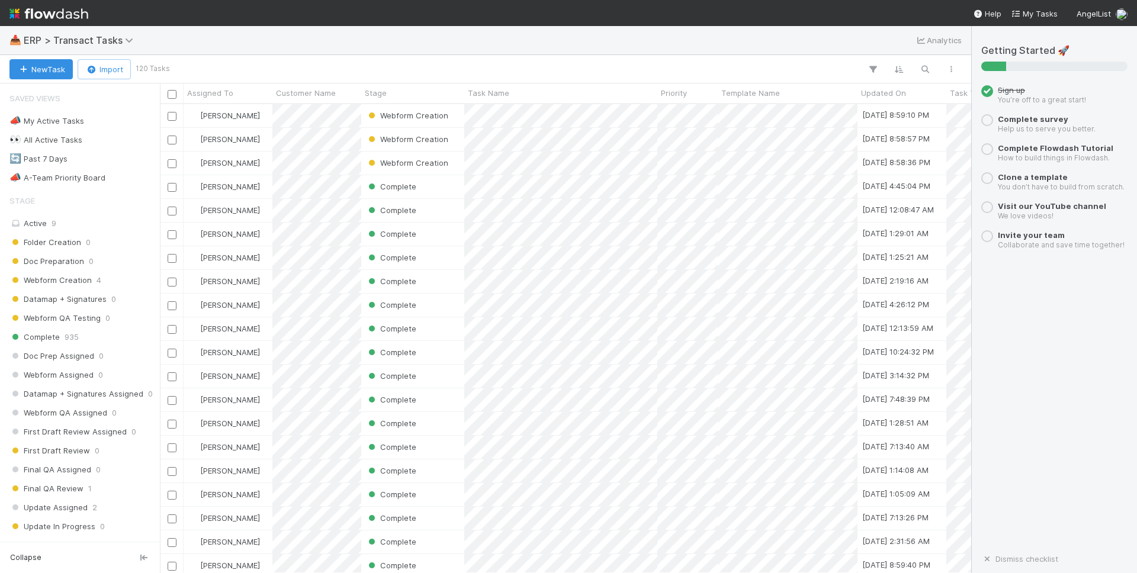
scroll to position [469, 811]
